Goal: Find specific page/section: Find specific page/section

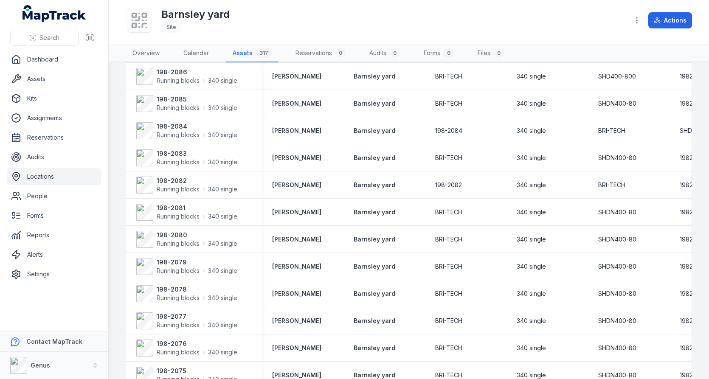
scroll to position [1130, 0]
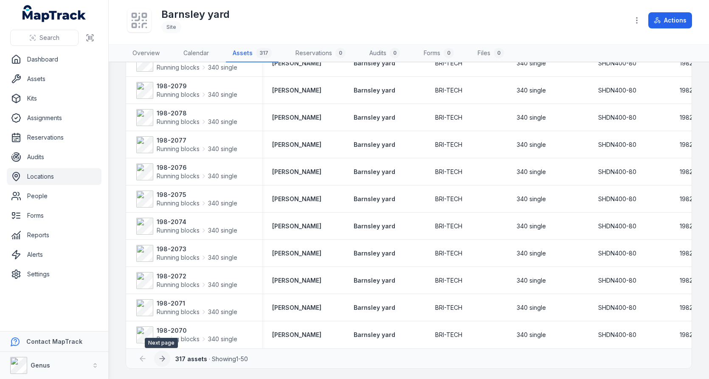
click at [165, 361] on icon at bounding box center [162, 359] width 8 height 8
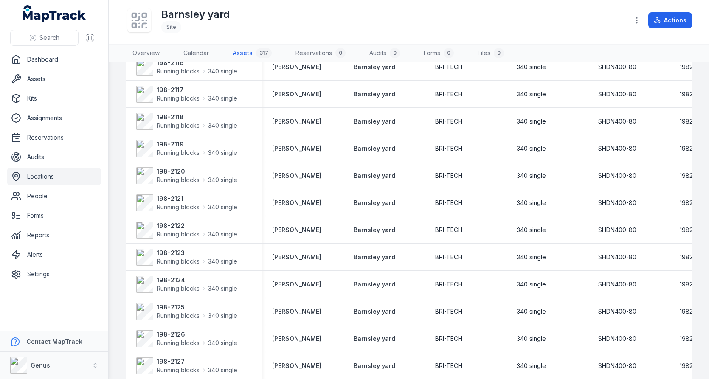
scroll to position [1130, 0]
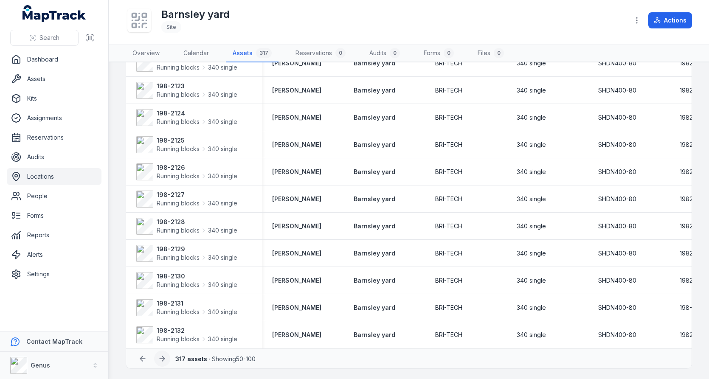
click at [167, 360] on button at bounding box center [162, 359] width 16 height 16
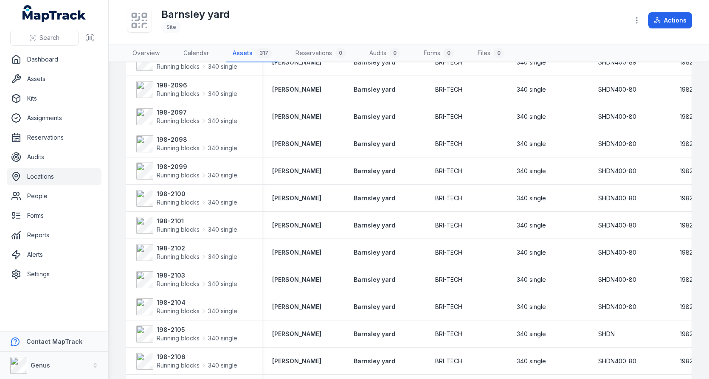
scroll to position [0, 0]
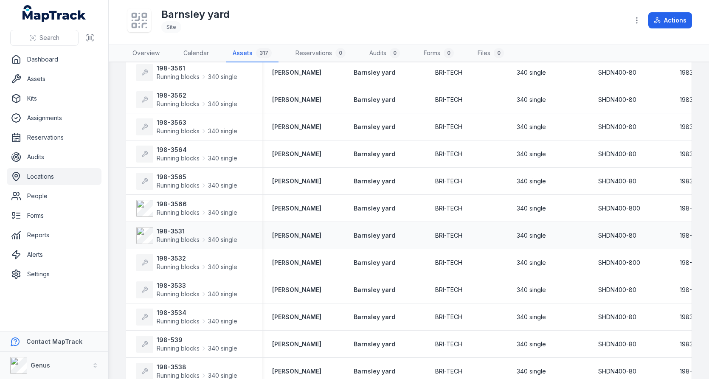
scroll to position [685, 0]
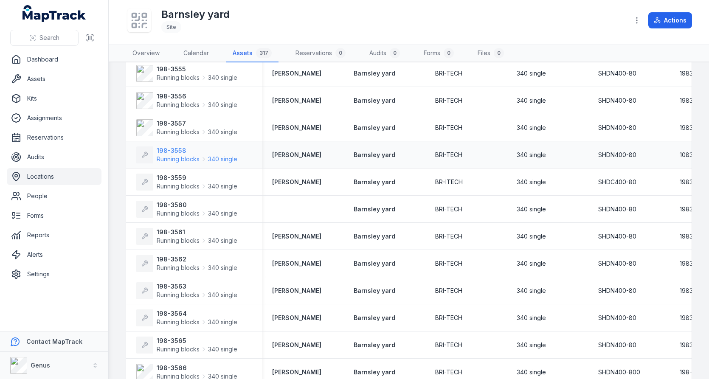
click at [175, 156] on span "Running blocks" at bounding box center [178, 159] width 43 height 8
click at [174, 175] on strong "198-3559" at bounding box center [197, 178] width 81 height 8
click at [172, 212] on span "Running blocks" at bounding box center [178, 213] width 43 height 8
click at [172, 229] on strong "198-3561" at bounding box center [197, 232] width 81 height 8
click at [171, 267] on span "Running blocks" at bounding box center [178, 268] width 43 height 8
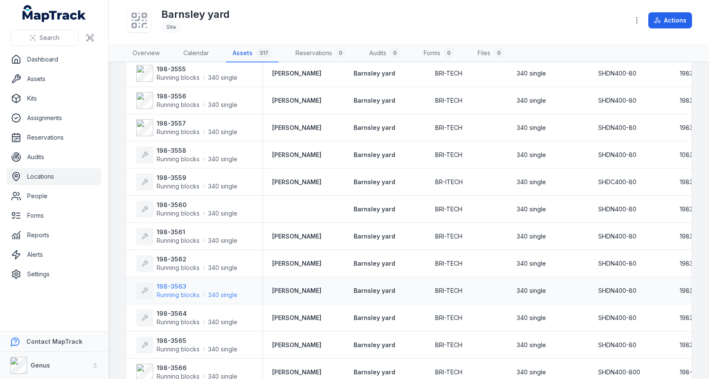
click at [171, 297] on span "Running blocks" at bounding box center [178, 295] width 43 height 8
click at [171, 310] on strong "198-3564" at bounding box center [197, 314] width 81 height 8
click at [170, 337] on strong "198-3565" at bounding box center [197, 341] width 81 height 8
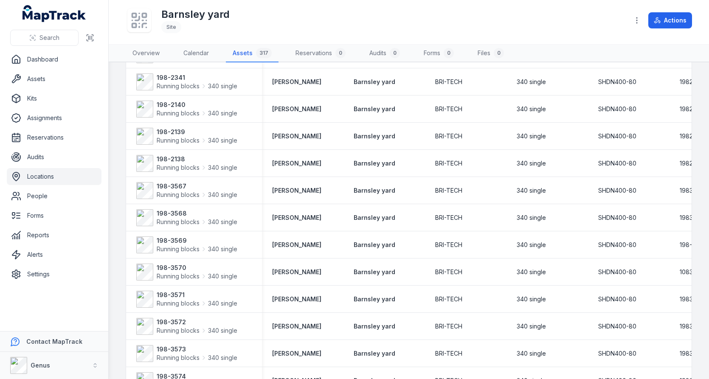
scroll to position [0, 0]
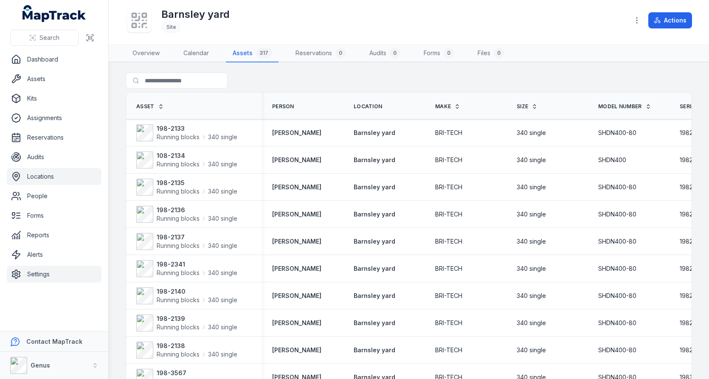
click at [62, 278] on link "Settings" at bounding box center [54, 274] width 95 height 17
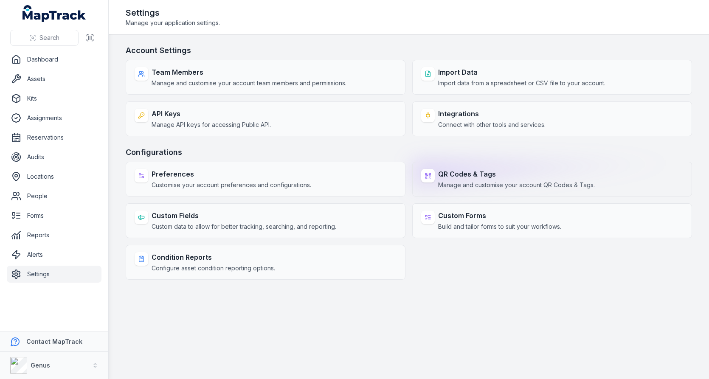
click at [499, 169] on strong "QR Codes & Tags" at bounding box center [516, 174] width 157 height 10
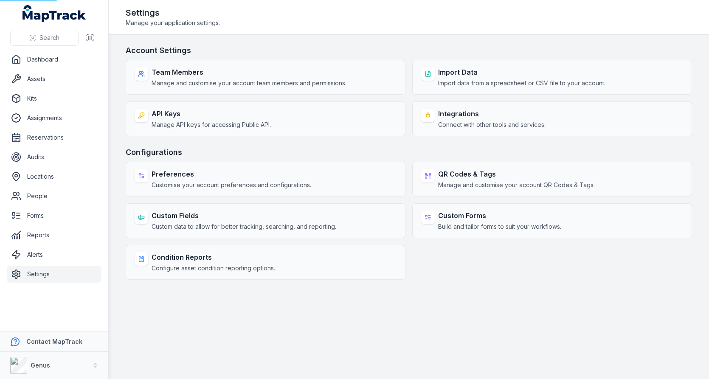
click at [506, 147] on h3 "Configurations" at bounding box center [409, 153] width 567 height 12
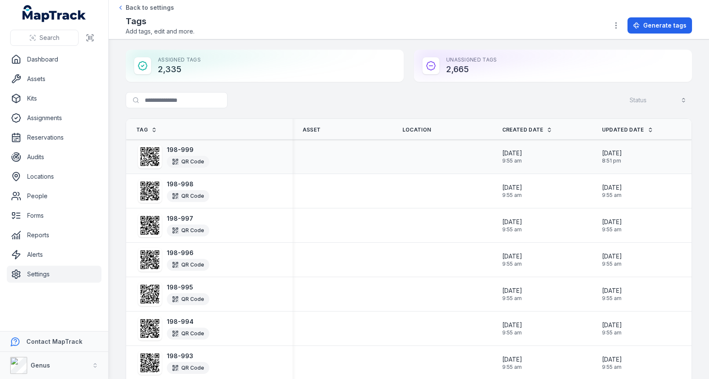
click at [149, 159] on icon at bounding box center [150, 156] width 19 height 19
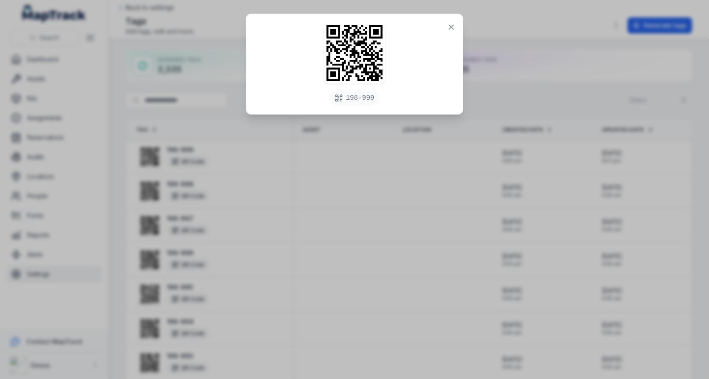
click at [271, 141] on div "198-999" at bounding box center [354, 189] width 709 height 379
click at [453, 24] on icon at bounding box center [451, 27] width 8 height 8
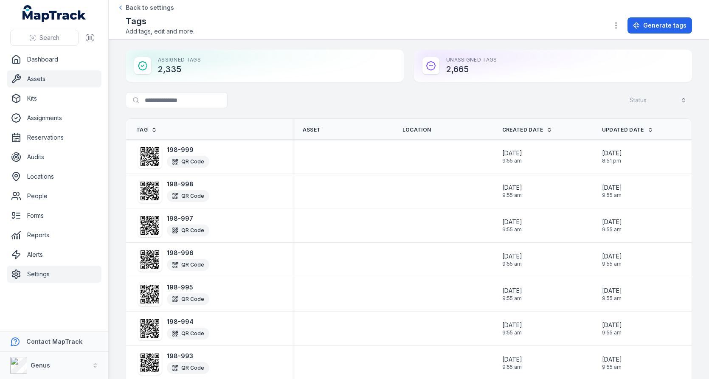
click at [67, 76] on link "Assets" at bounding box center [54, 79] width 95 height 17
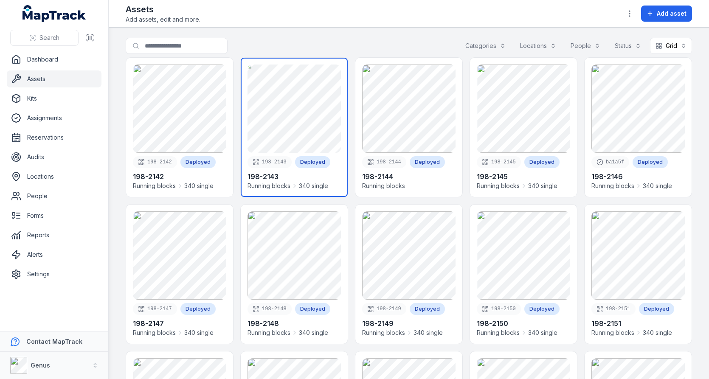
click at [311, 82] on link at bounding box center [294, 127] width 107 height 139
